Goal: Transaction & Acquisition: Book appointment/travel/reservation

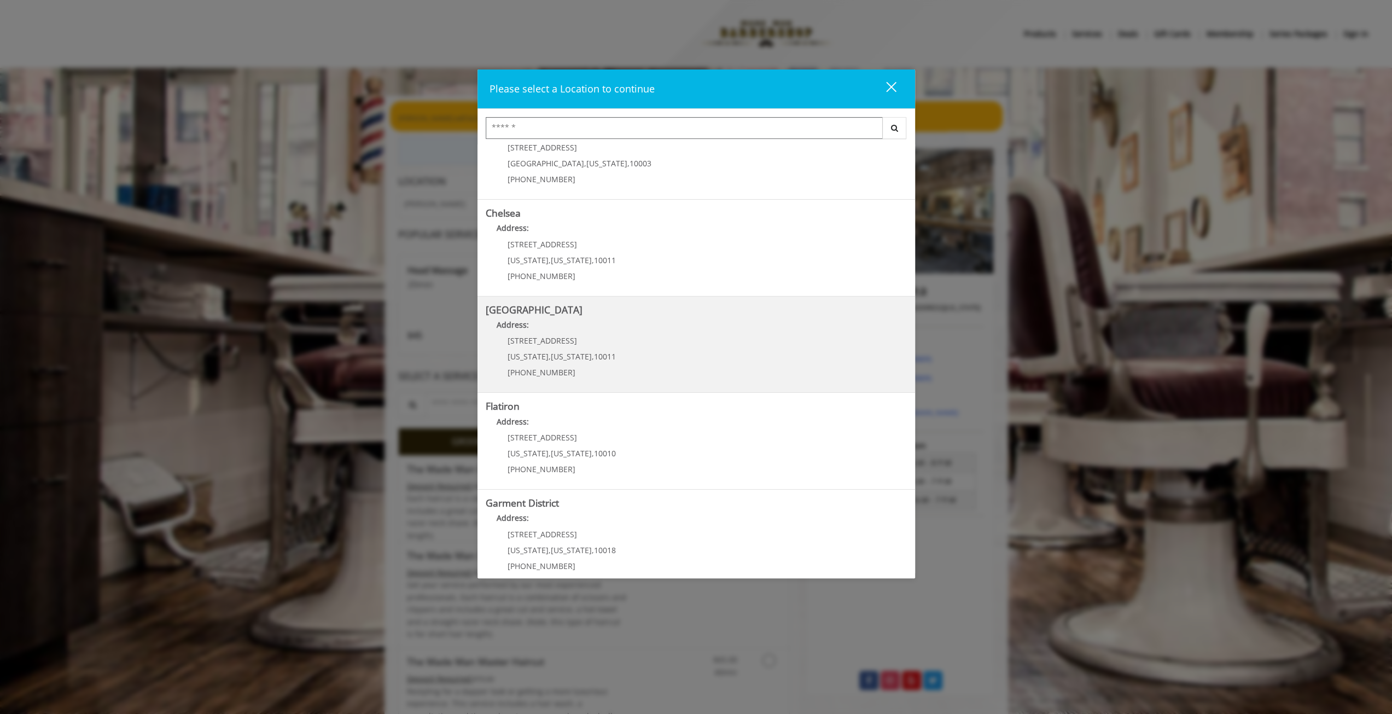
scroll to position [54, 0]
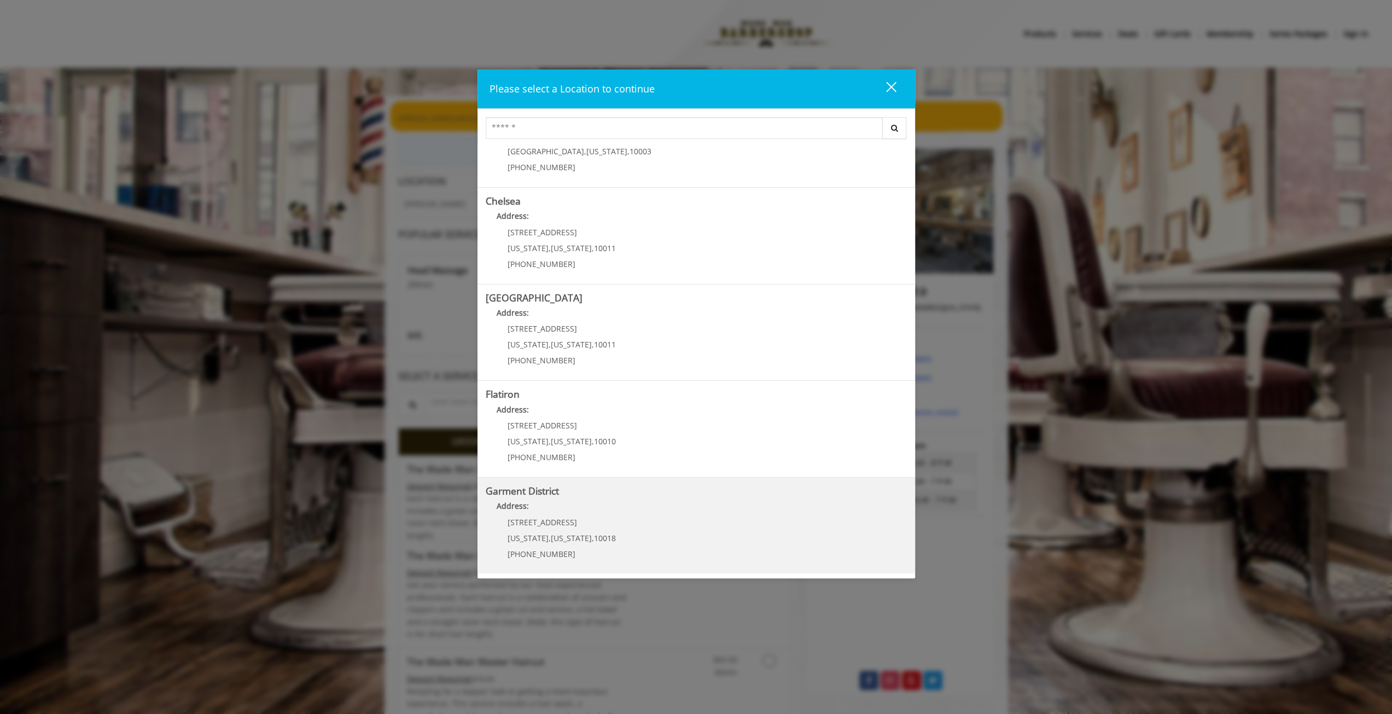
click at [517, 517] on span "[STREET_ADDRESS]" at bounding box center [542, 522] width 69 height 10
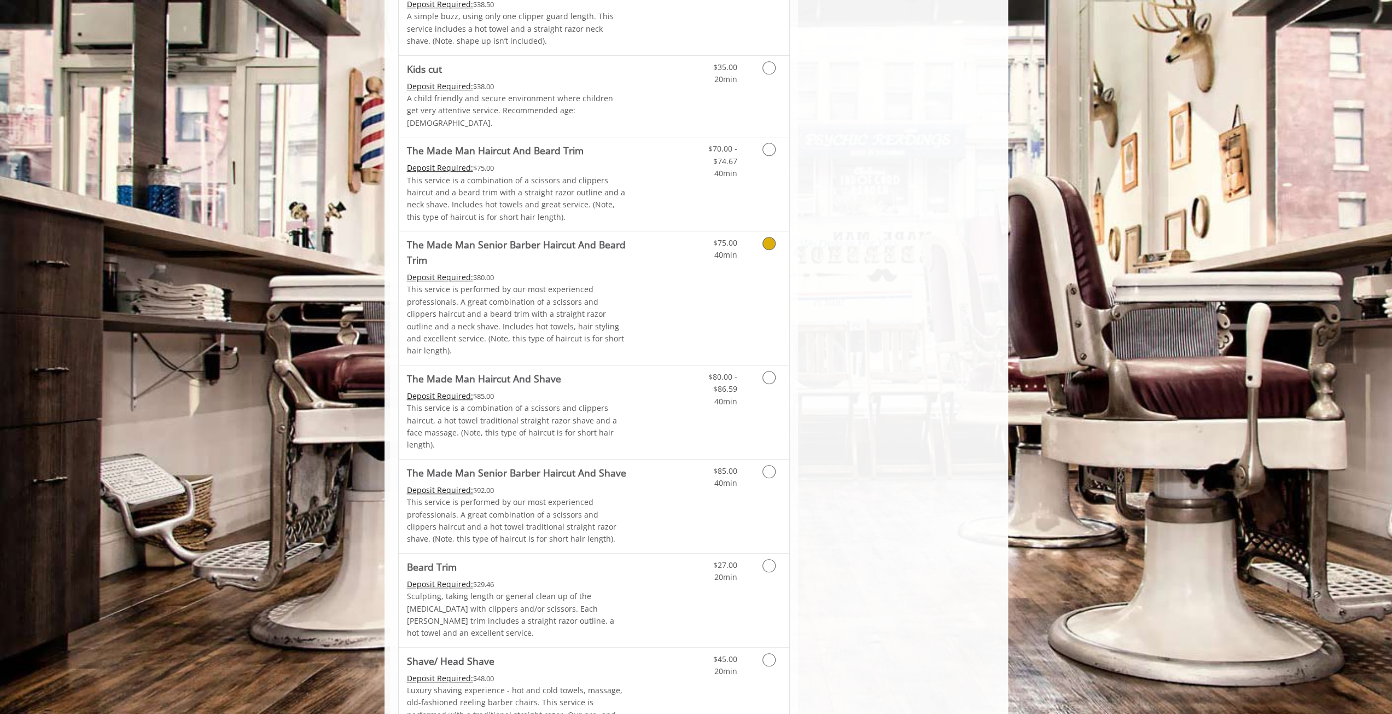
scroll to position [766, 0]
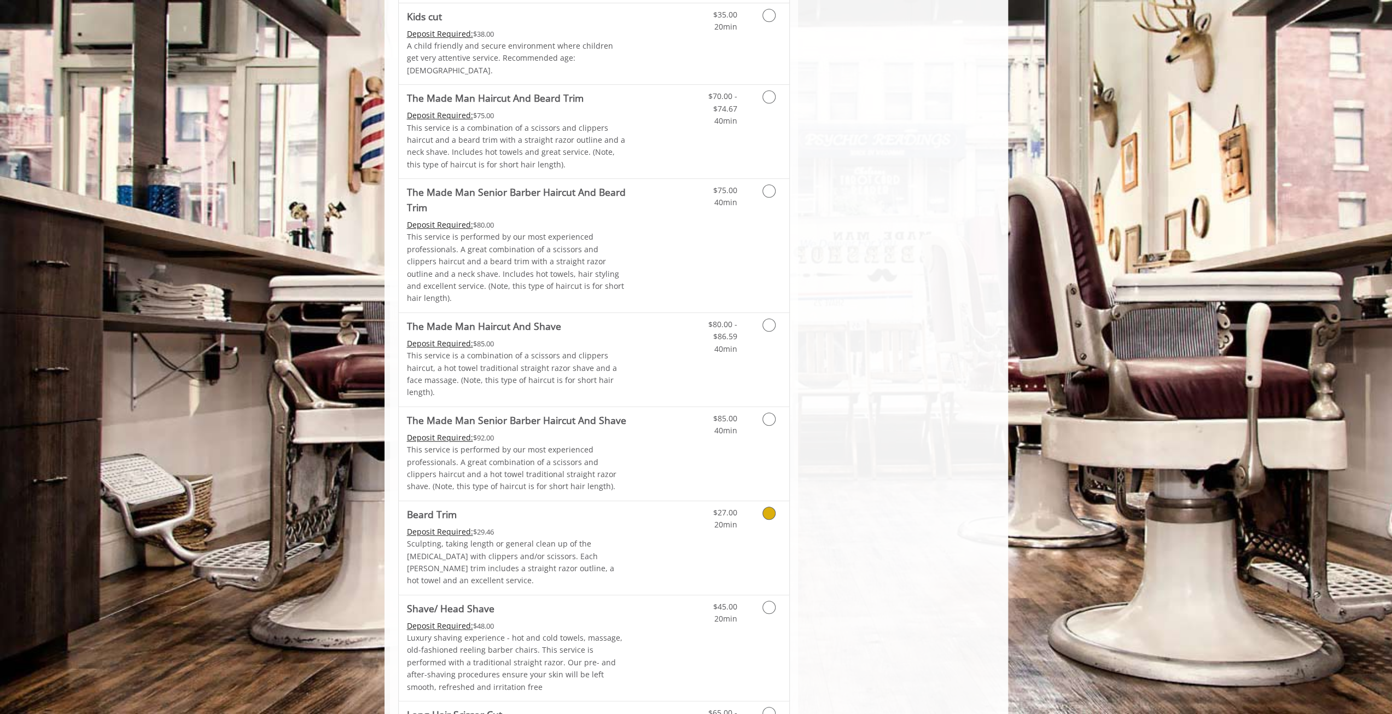
click at [771, 506] on icon "Grooming services" at bounding box center [768, 512] width 13 height 13
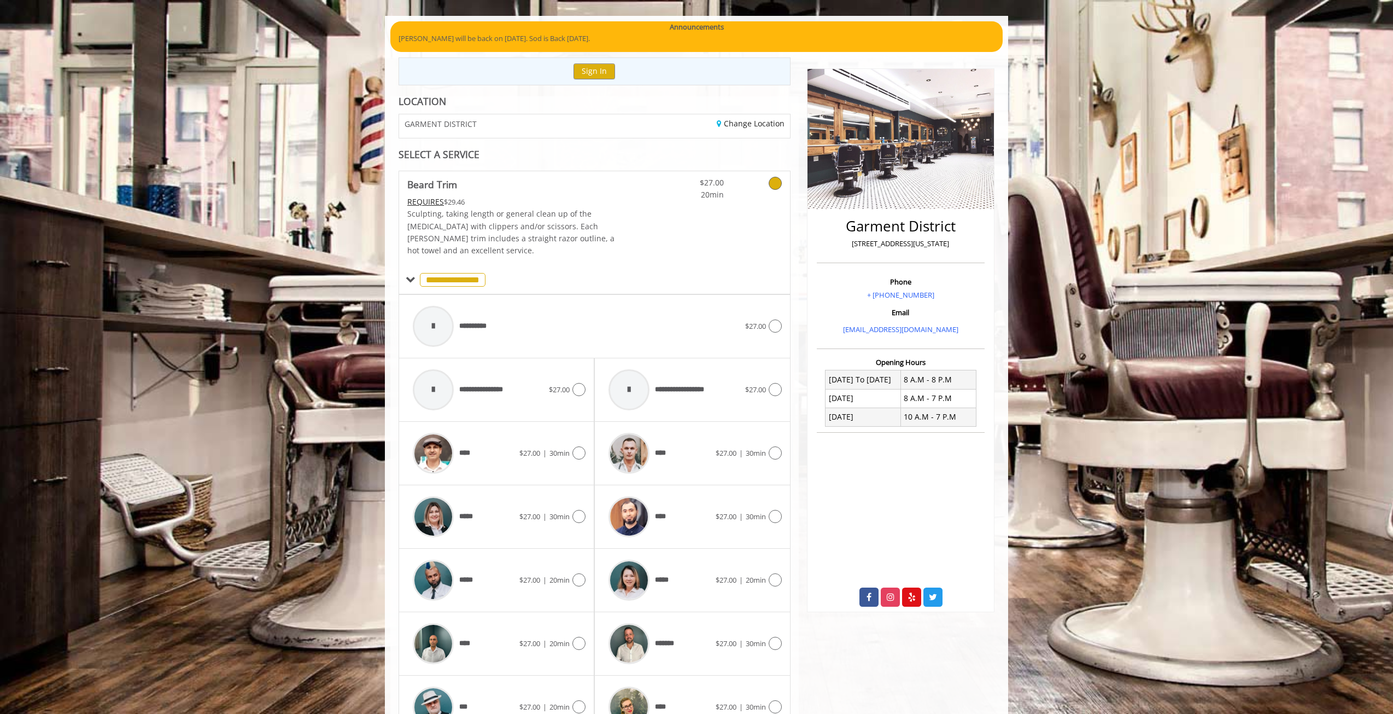
scroll to position [205, 0]
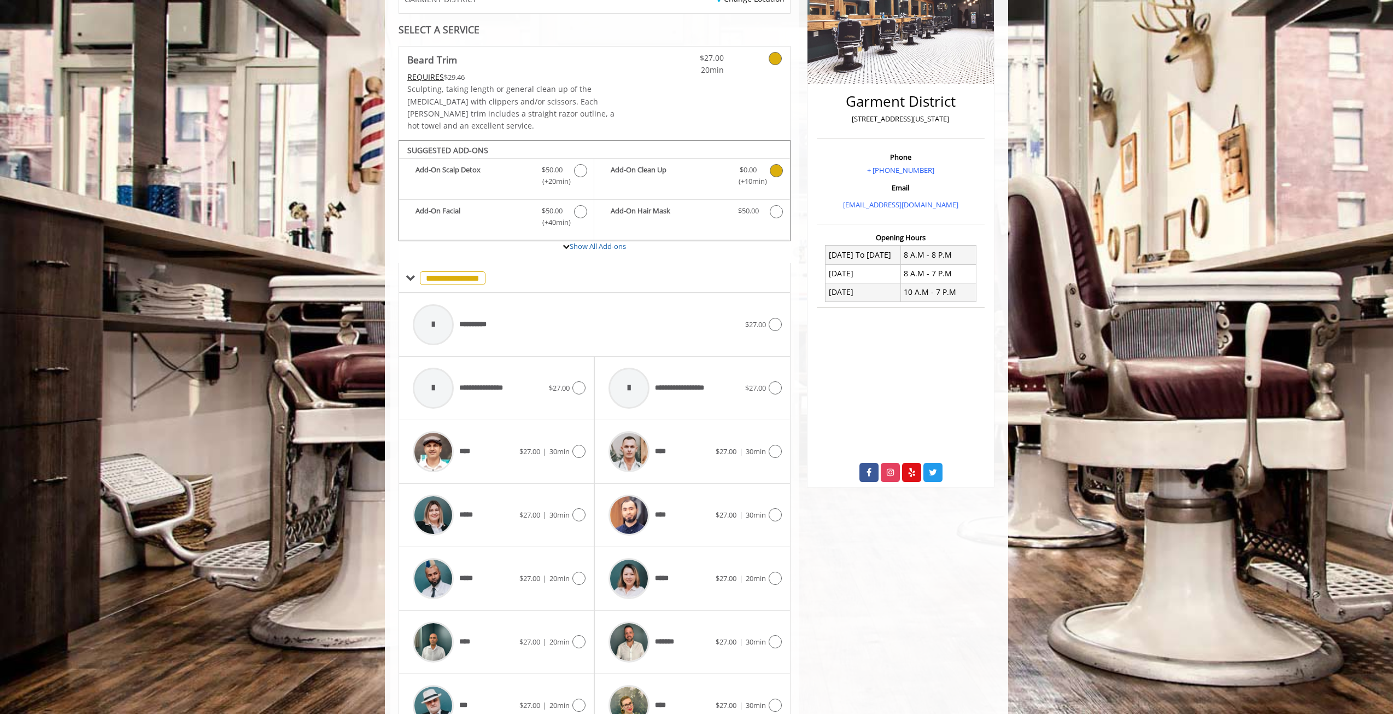
click at [774, 164] on icon "Beard Trim Add-onS" at bounding box center [776, 170] width 13 height 13
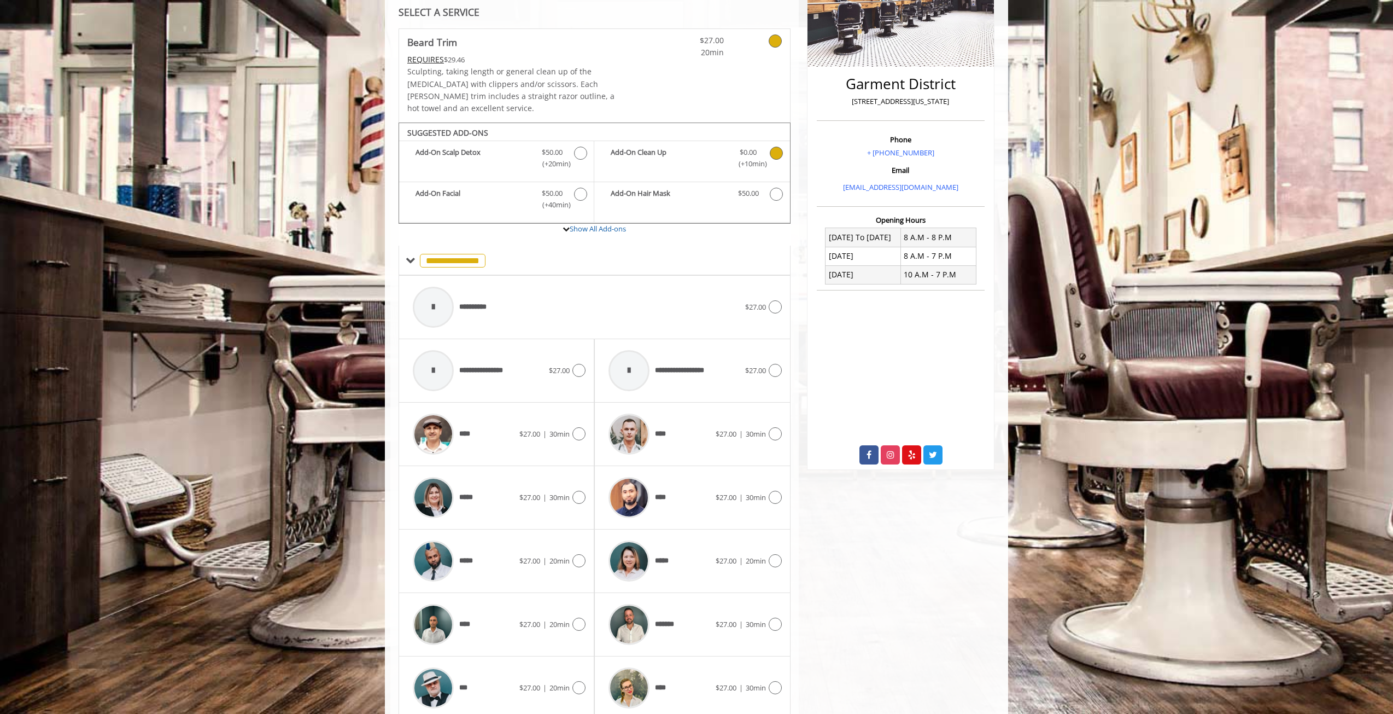
scroll to position [249, 0]
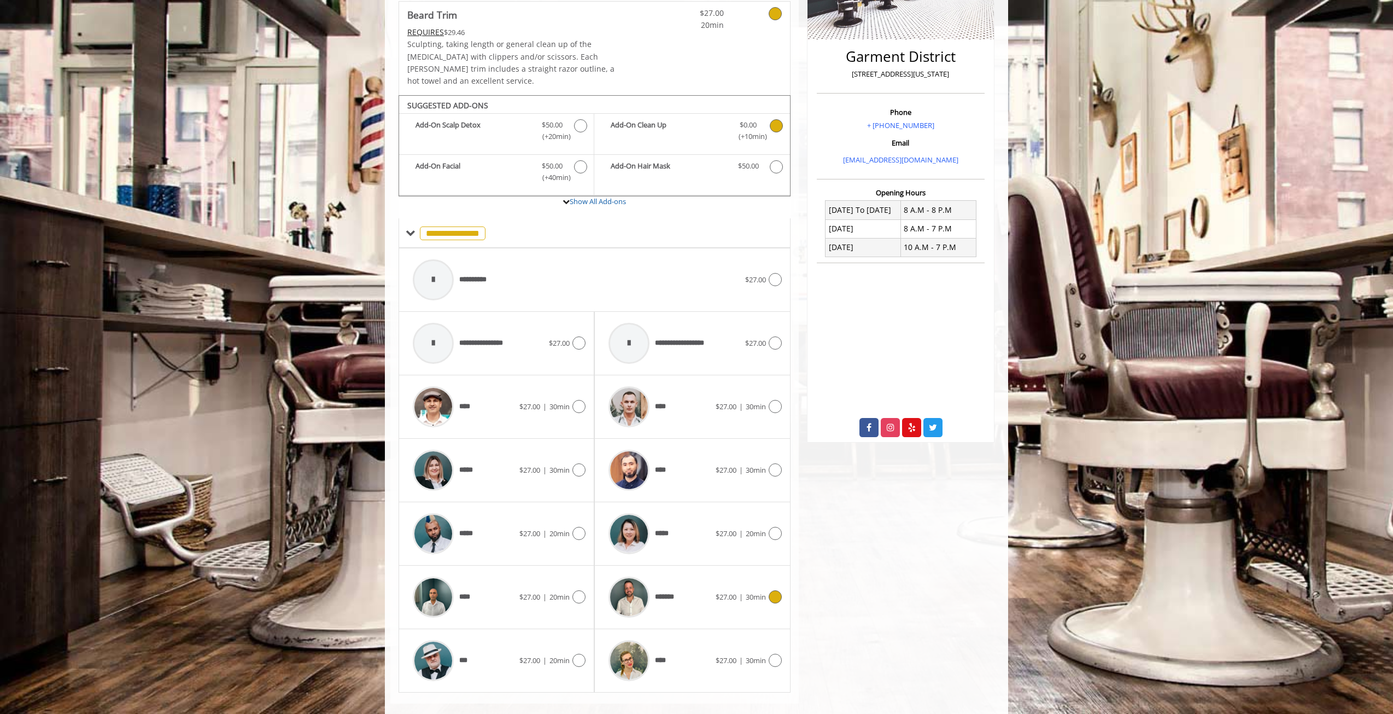
drag, startPoint x: 773, startPoint y: 580, endPoint x: 832, endPoint y: 488, distance: 109.2
click at [775, 590] on icon at bounding box center [775, 596] width 13 height 13
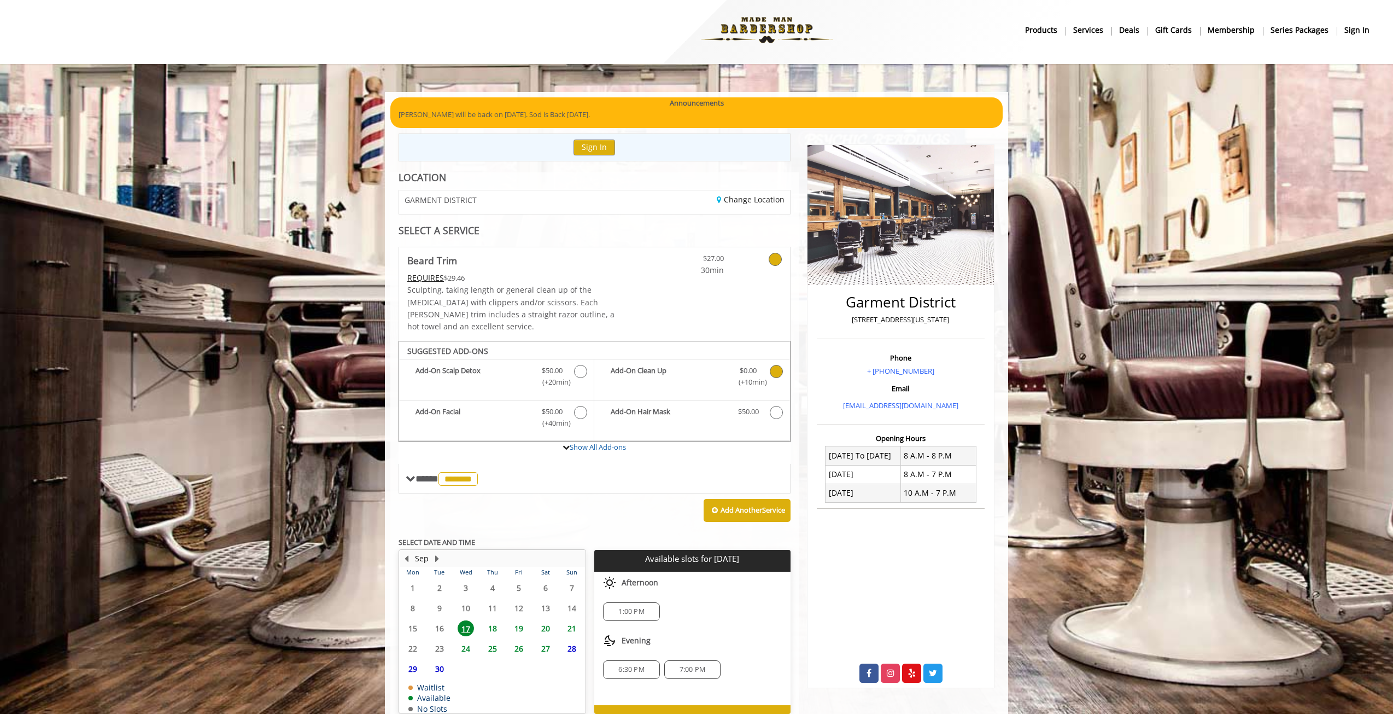
scroll to position [43, 0]
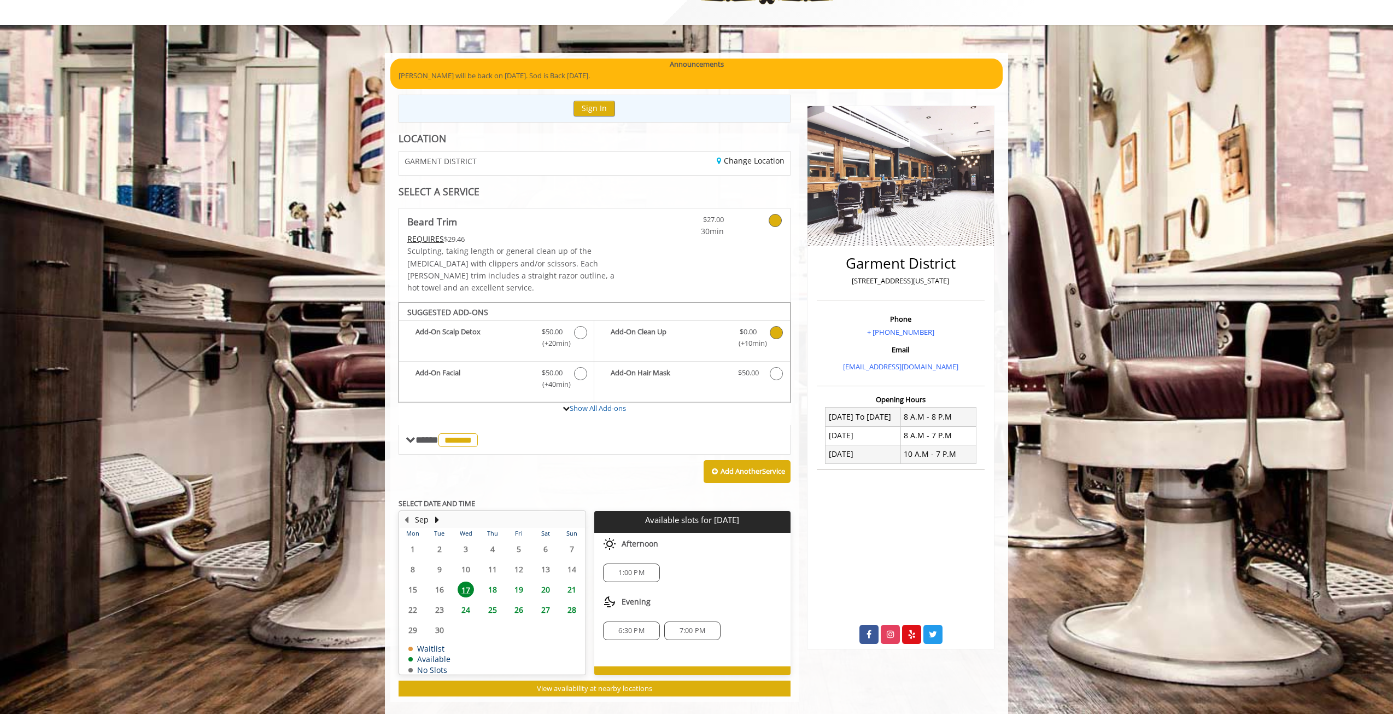
click at [494, 581] on span "18" at bounding box center [493, 589] width 16 height 16
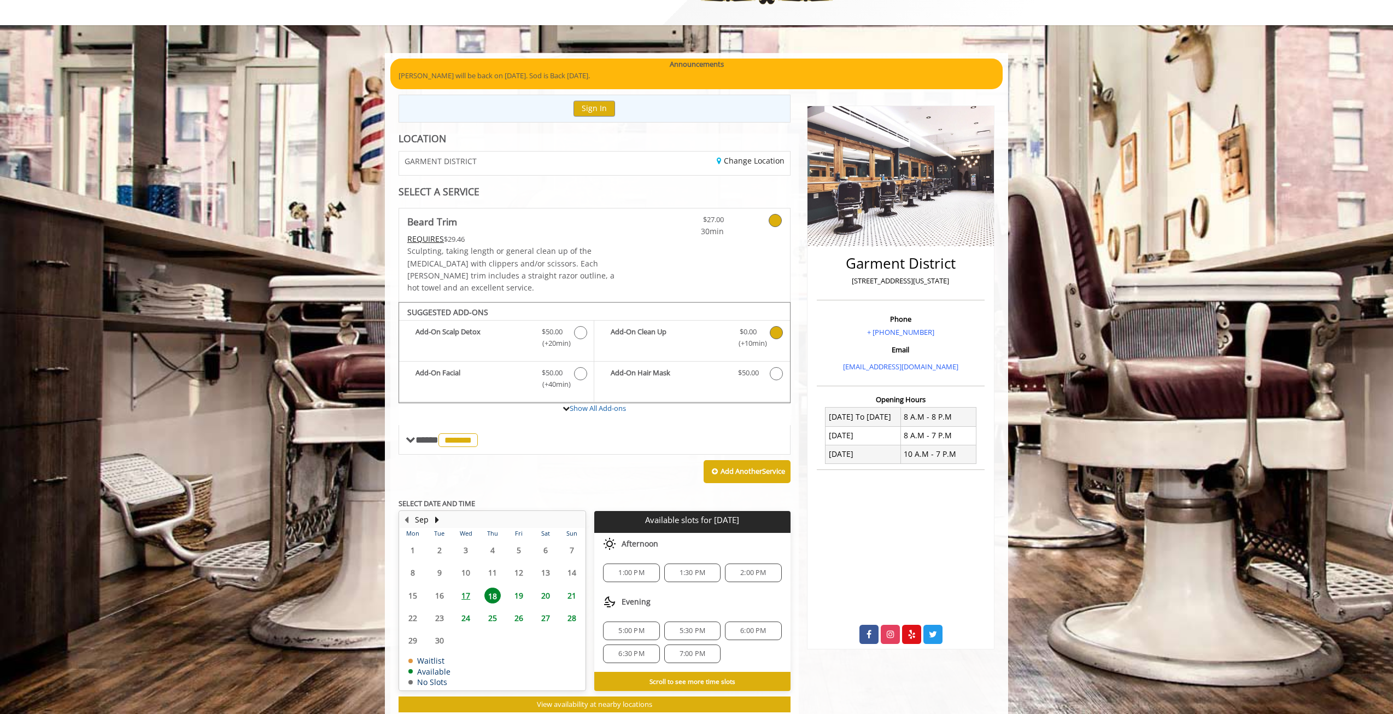
scroll to position [57, 0]
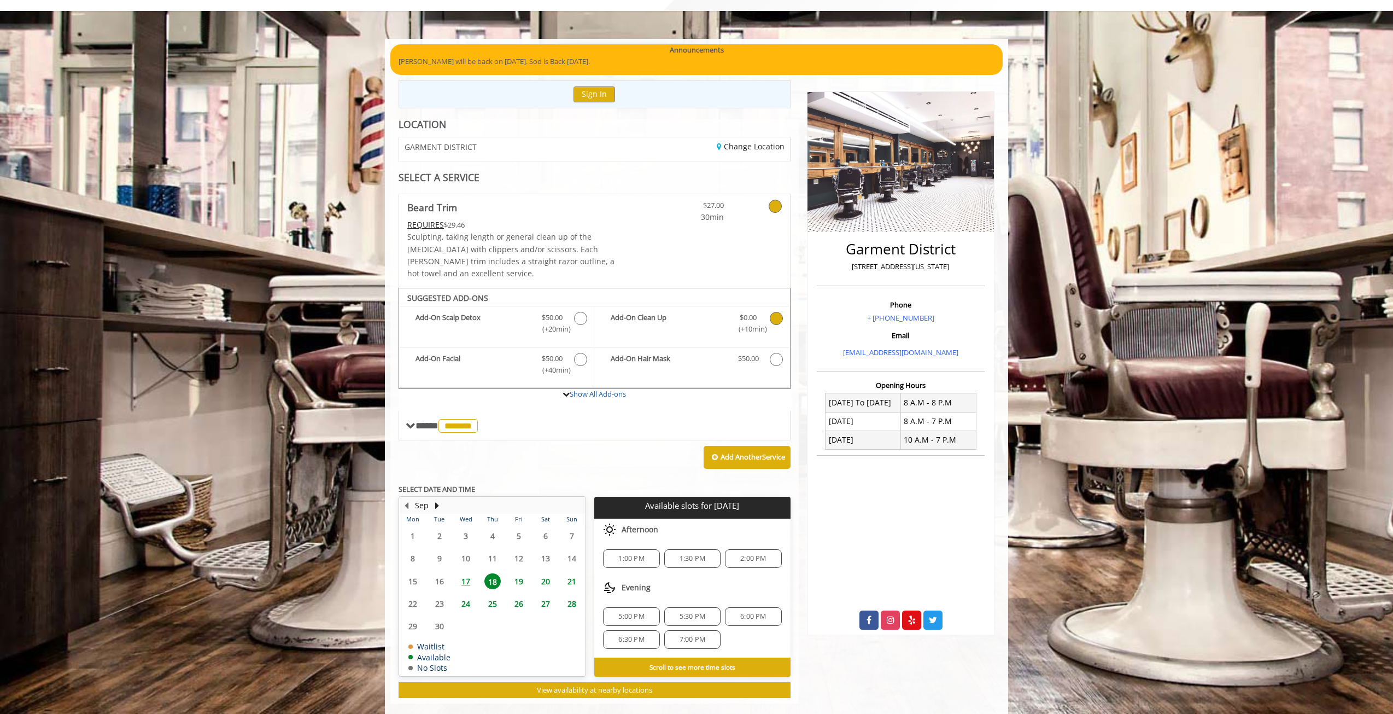
click at [689, 612] on span "5:30 PM" at bounding box center [693, 616] width 26 height 9
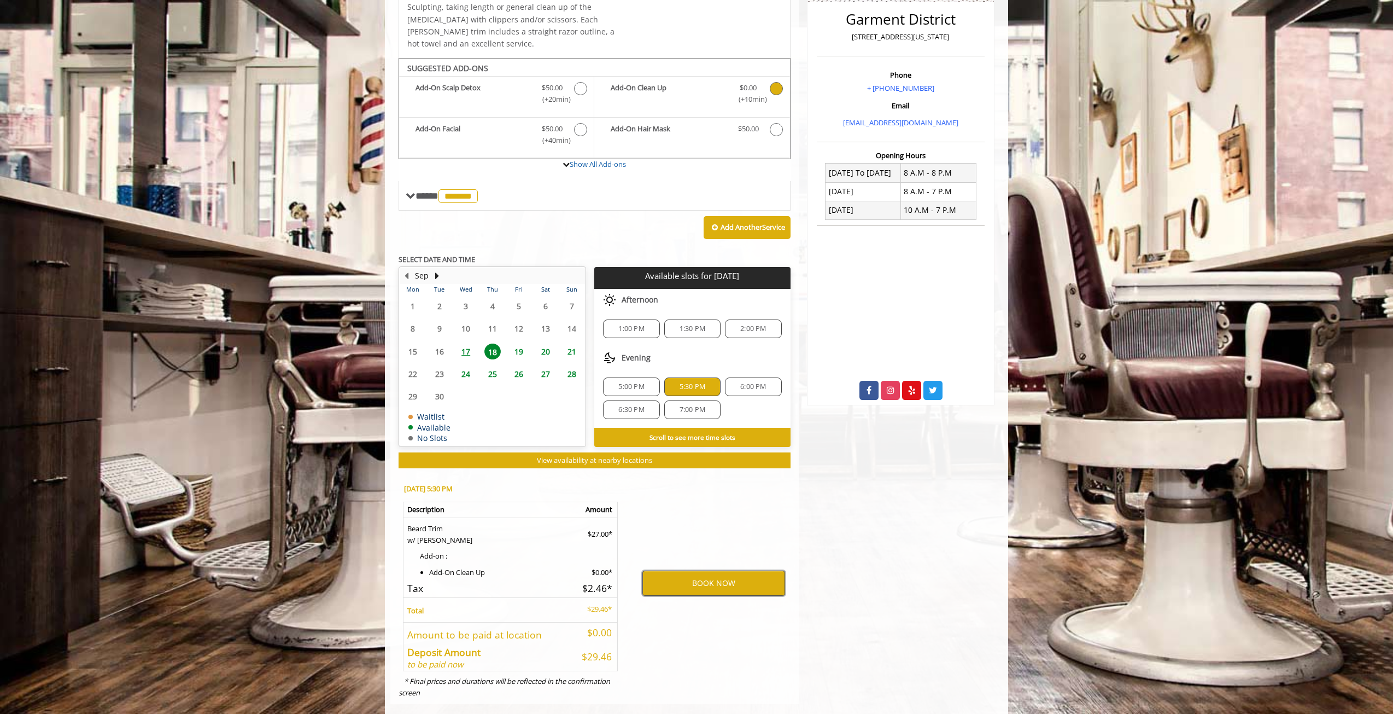
click at [705, 570] on button "BOOK NOW" at bounding box center [714, 582] width 143 height 25
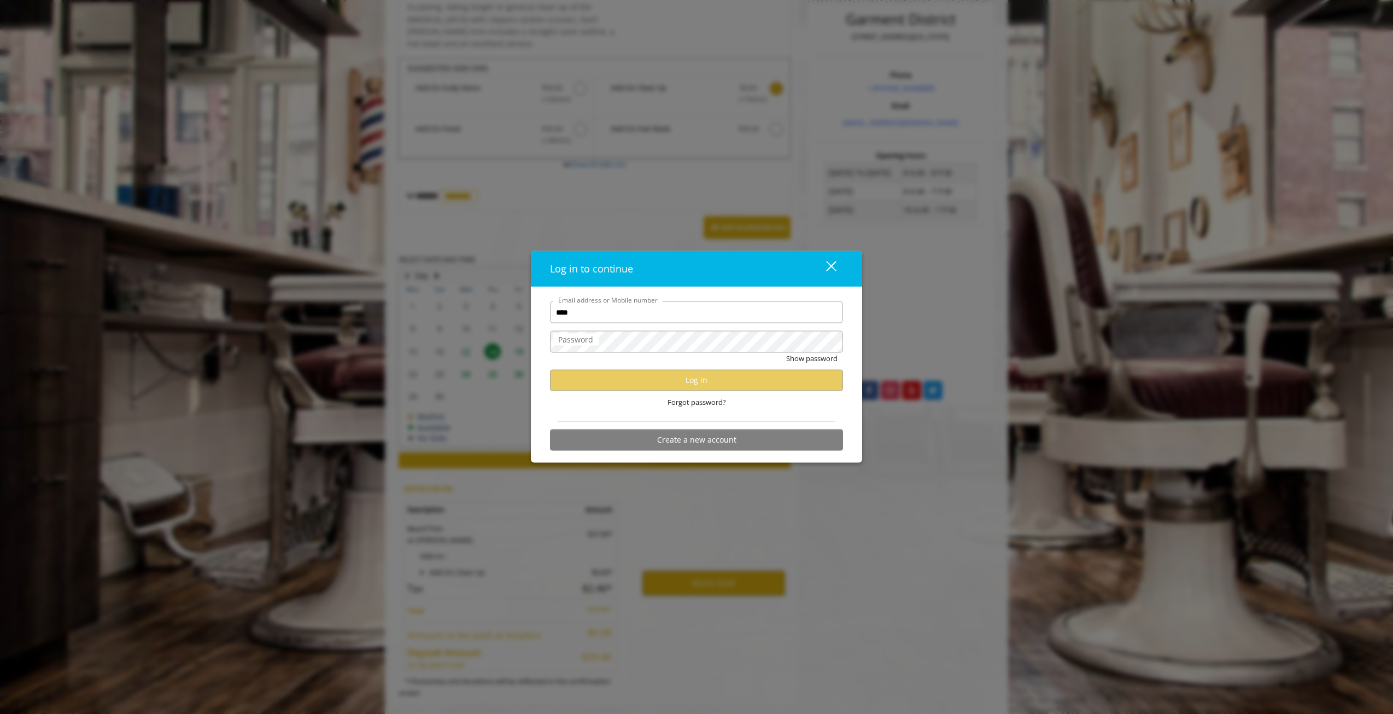
type input "**********"
click at [575, 337] on label "Password" at bounding box center [576, 340] width 46 height 12
click at [701, 381] on button "Log in" at bounding box center [696, 379] width 293 height 21
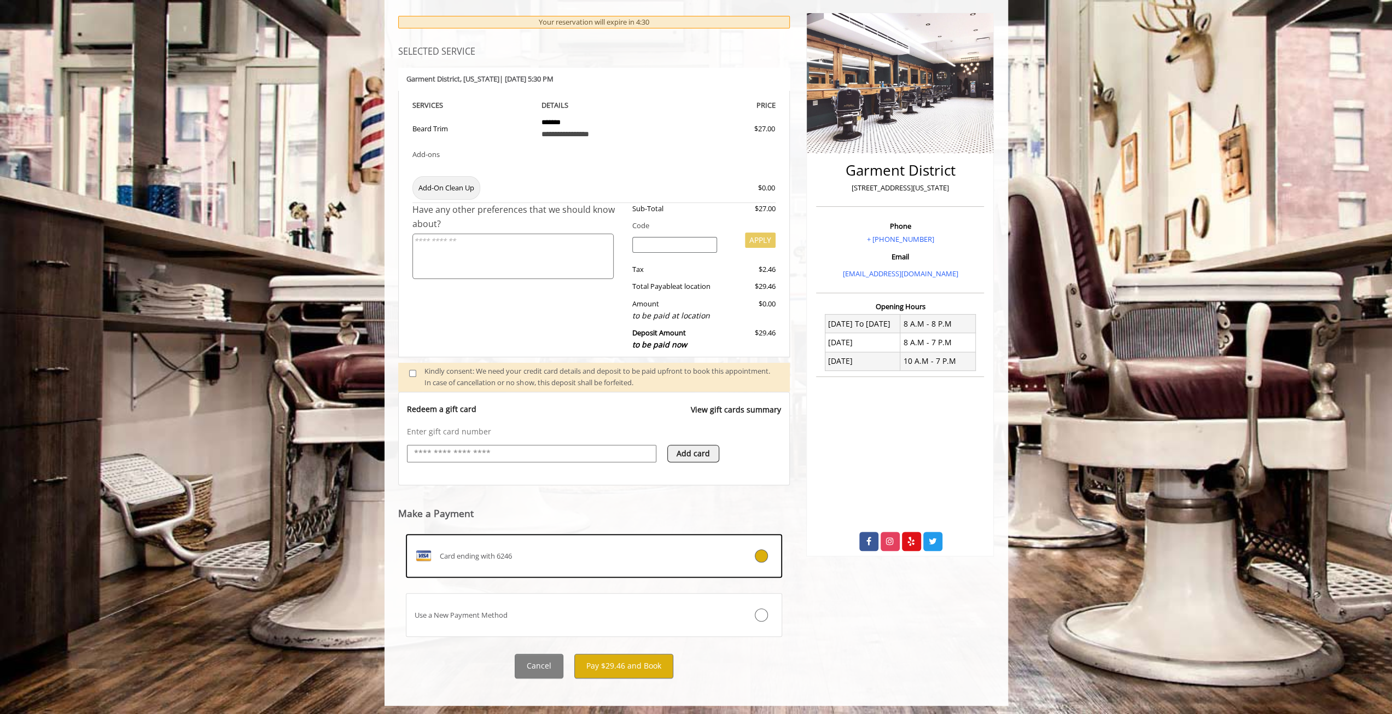
scroll to position [136, 0]
click at [557, 559] on div "Card ending with 6246" at bounding box center [562, 556] width 313 height 18
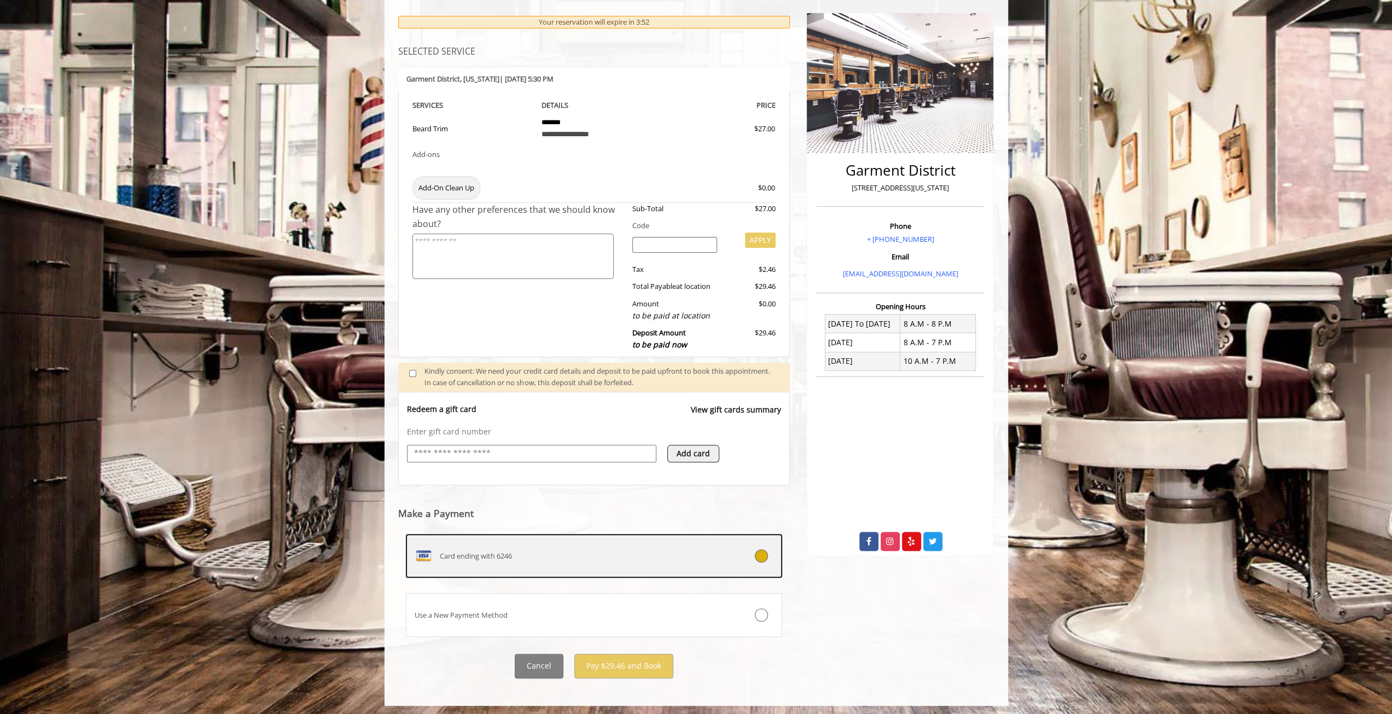
click at [763, 553] on icon at bounding box center [761, 555] width 13 height 13
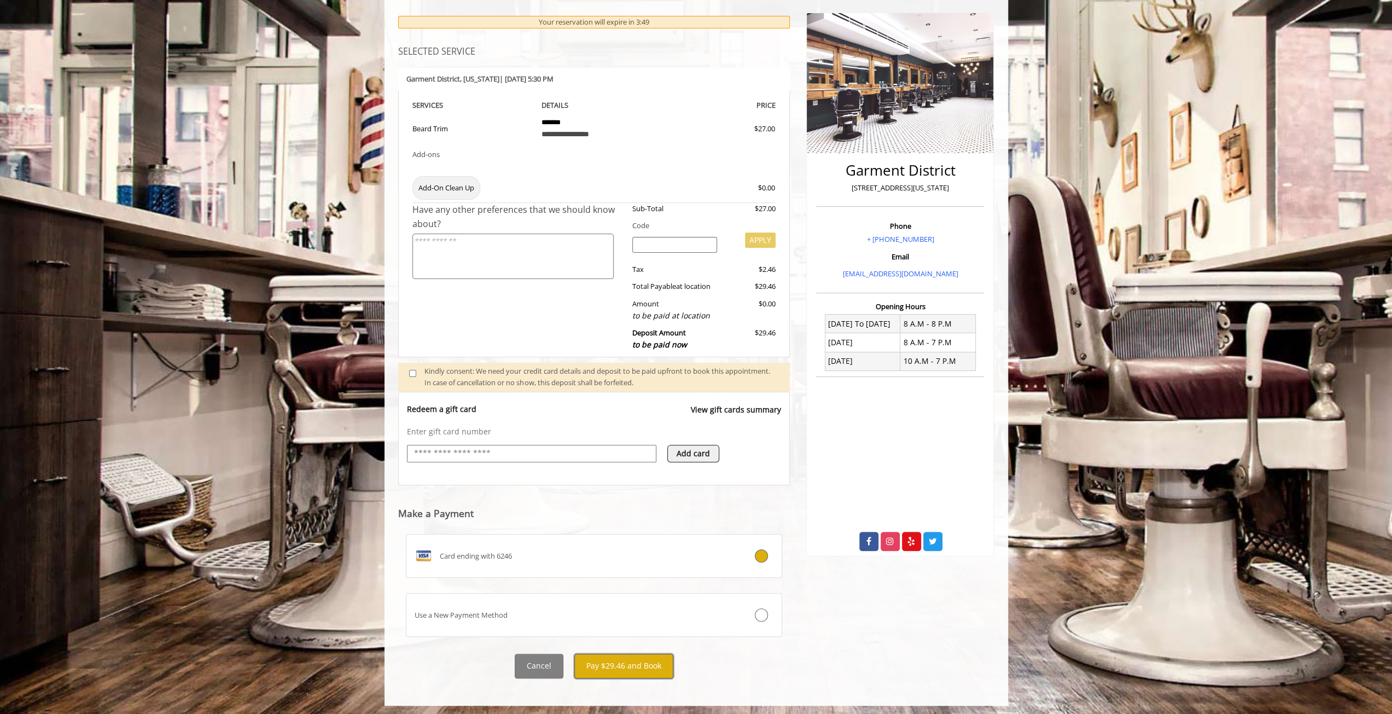
click at [633, 661] on button "Pay $29.46 and Book" at bounding box center [623, 666] width 99 height 25
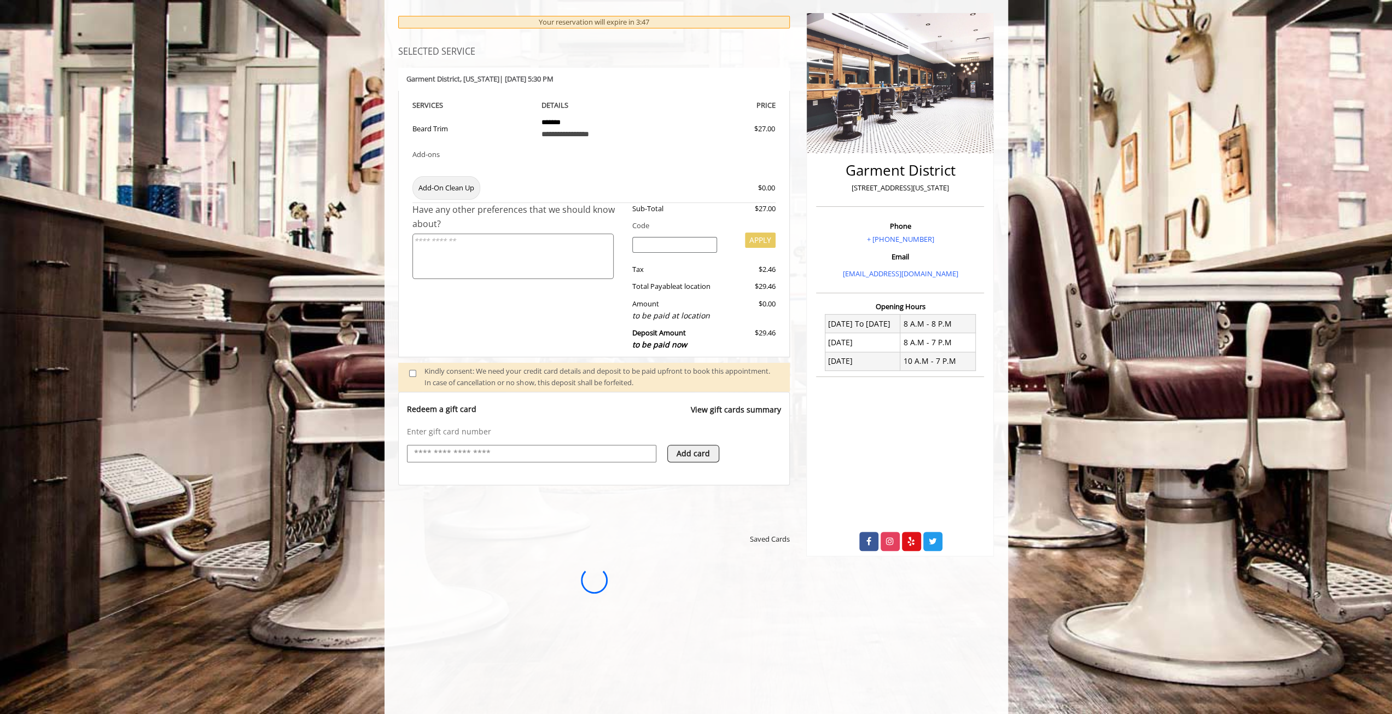
scroll to position [0, 0]
